Goal: Navigation & Orientation: Understand site structure

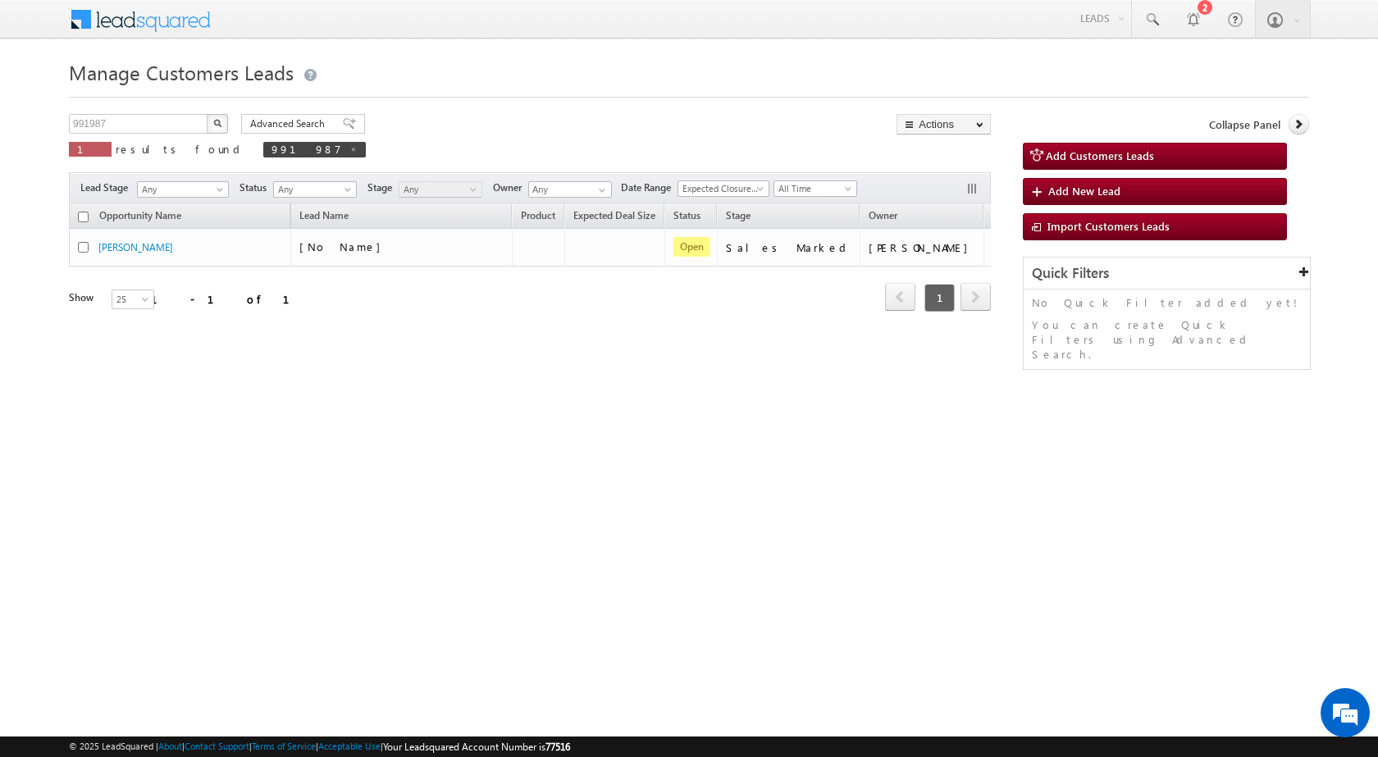
click at [457, 506] on html "Menu [PERSON_NAME] sitar a5@ks erve." at bounding box center [689, 253] width 1378 height 506
drag, startPoint x: 1075, startPoint y: 415, endPoint x: 1025, endPoint y: 410, distance: 50.3
click at [1063, 413] on div "Manage Customers Leads Customers Leads updated successfully. 991987 X 1 results…" at bounding box center [689, 260] width 1240 height 410
click at [516, 506] on html "Menu [PERSON_NAME] sitar a5@ks erve." at bounding box center [689, 253] width 1378 height 506
click at [788, 506] on html "Menu [PERSON_NAME] sitar a5@ks erve." at bounding box center [689, 253] width 1378 height 506
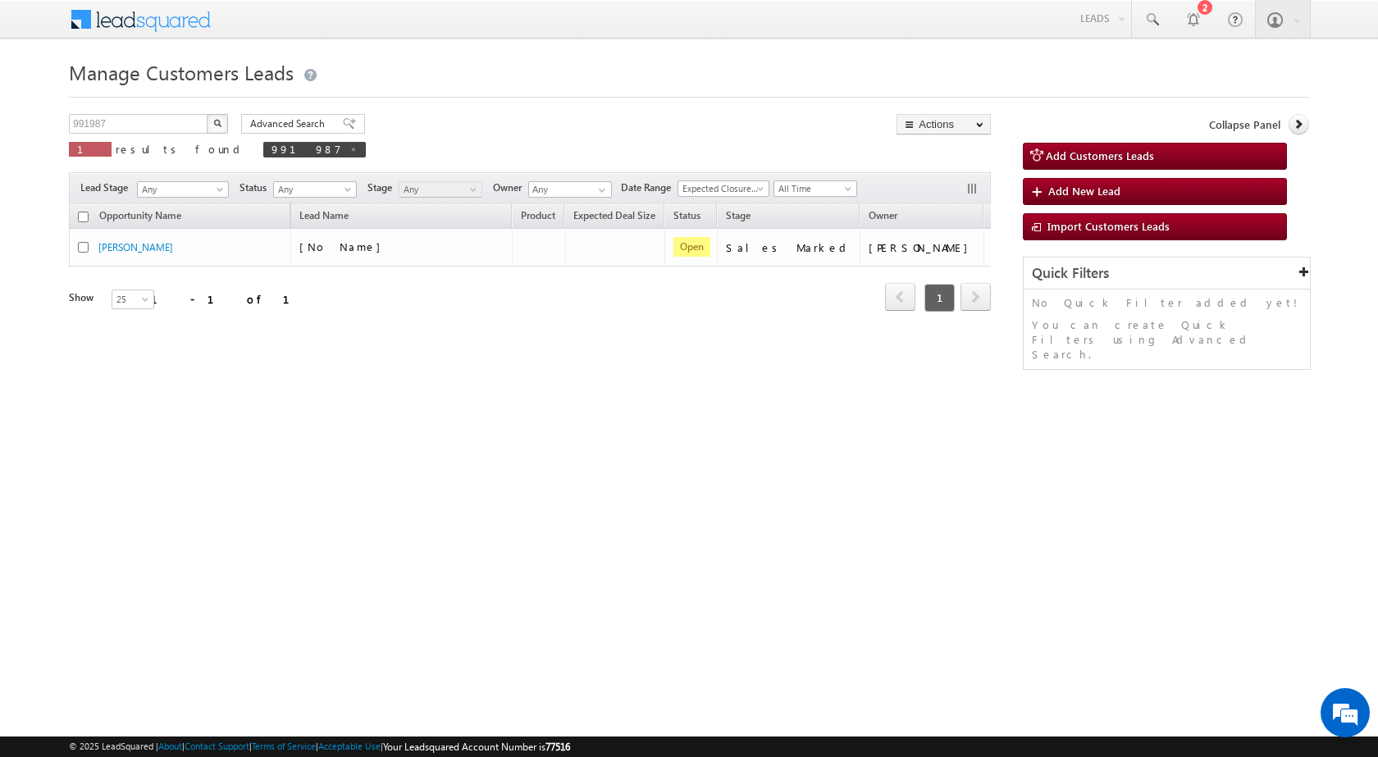
click at [795, 506] on html "Menu [PERSON_NAME] sitar a5@ks erve." at bounding box center [689, 253] width 1378 height 506
click at [522, 466] on html "Menu [PERSON_NAME] sitar a5@ks erve." at bounding box center [689, 253] width 1378 height 506
click at [842, 506] on html "Menu [PERSON_NAME] sitar a5@ks erve." at bounding box center [689, 253] width 1378 height 506
click at [801, 506] on html "Menu [PERSON_NAME] sitar a5@ks erve." at bounding box center [689, 253] width 1378 height 506
click at [514, 506] on html "Menu [PERSON_NAME] sitar a5@ks erve." at bounding box center [689, 253] width 1378 height 506
